Goal: Task Accomplishment & Management: Complete application form

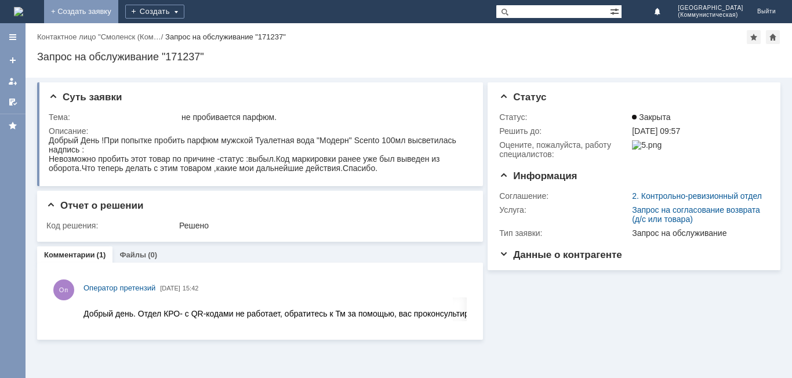
click at [118, 11] on link "+ Создать заявку" at bounding box center [81, 11] width 74 height 23
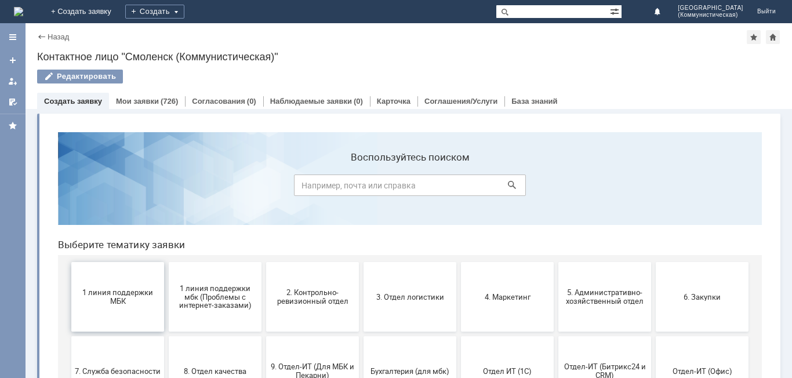
click at [102, 289] on span "1 линия поддержки МБК" at bounding box center [118, 296] width 86 height 17
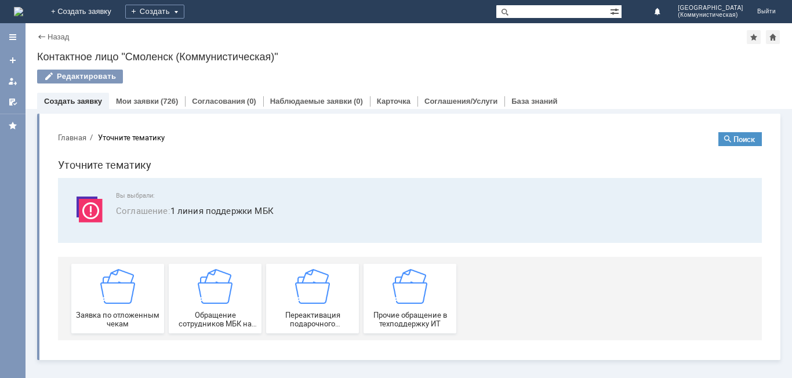
click at [102, 289] on img at bounding box center [117, 286] width 35 height 35
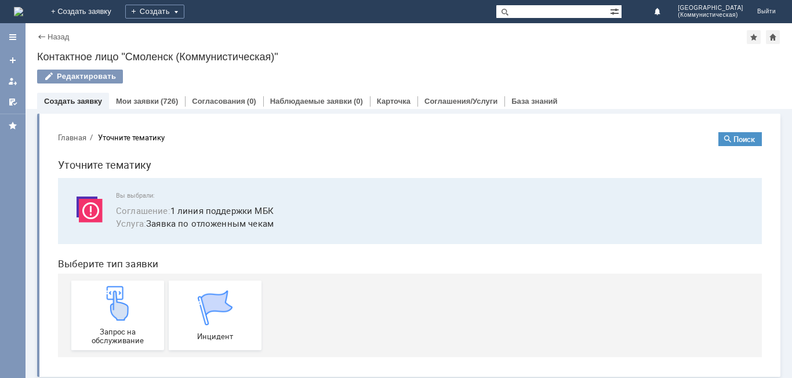
click at [102, 289] on img at bounding box center [117, 303] width 35 height 35
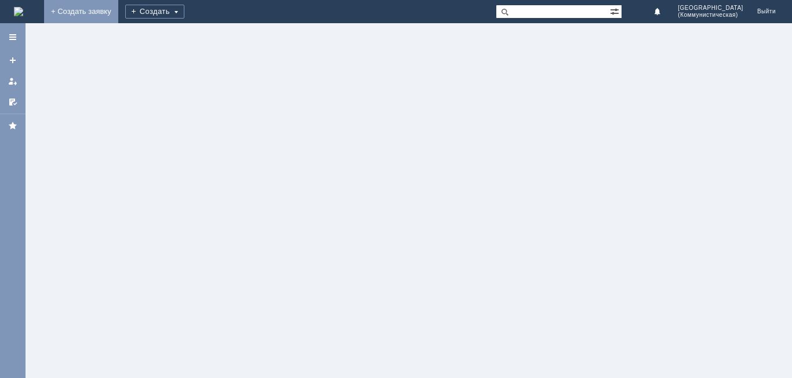
click at [118, 11] on link "+ Создать заявку" at bounding box center [81, 11] width 74 height 23
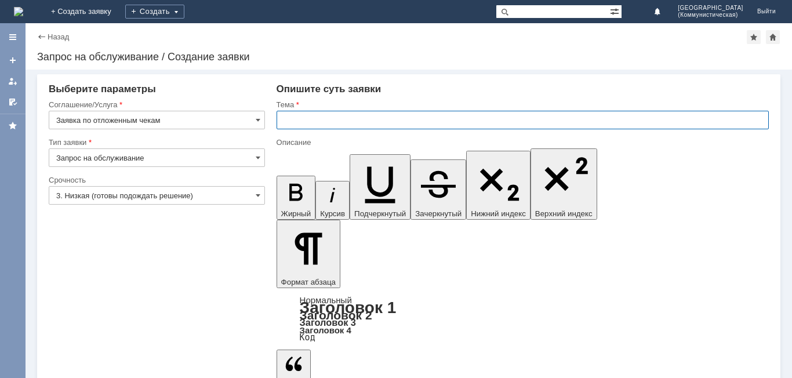
click at [285, 118] on input "text" at bounding box center [523, 120] width 492 height 19
type input "удалить отложенные чеки"
